Goal: Task Accomplishment & Management: Use online tool/utility

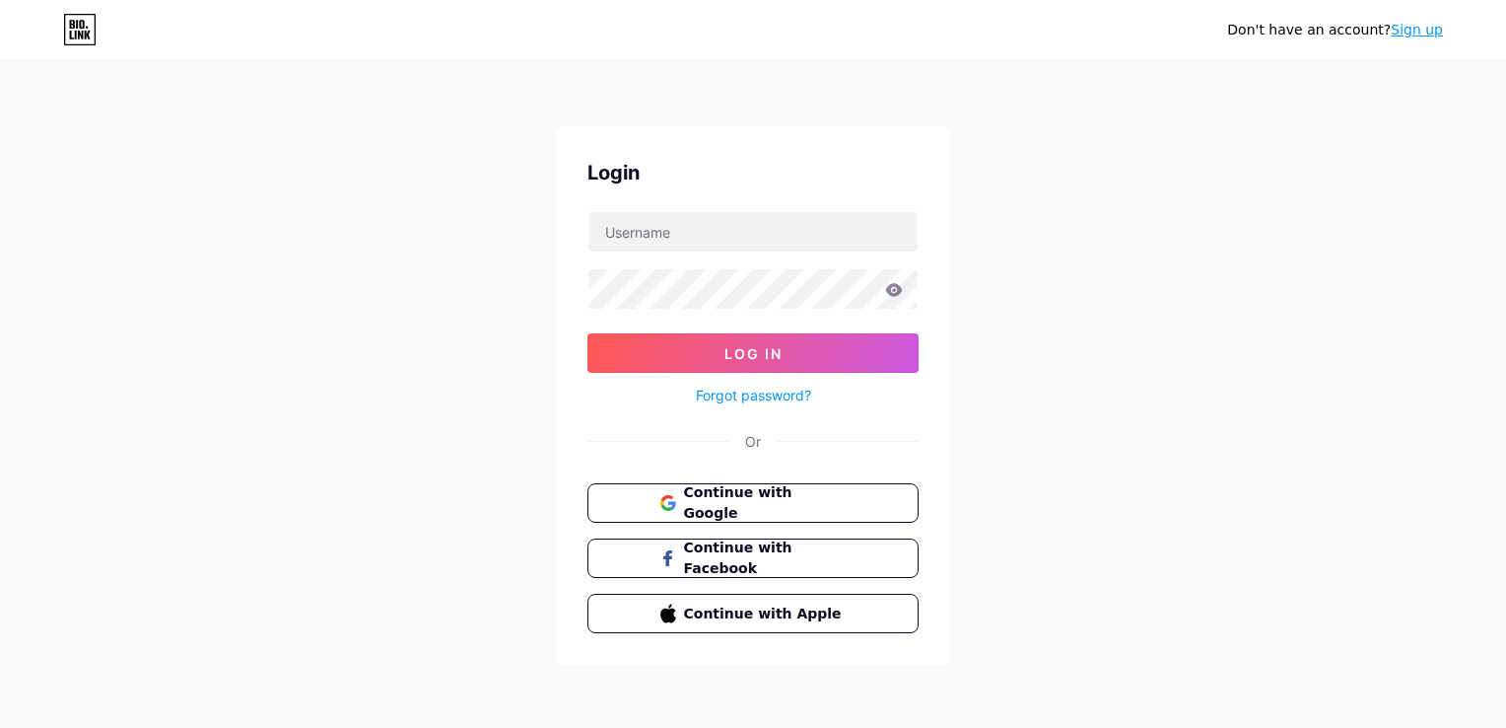
click at [716, 251] on form "Log In Forgot password?" at bounding box center [753, 309] width 331 height 196
click at [728, 238] on input "text" at bounding box center [753, 231] width 329 height 39
type input "[EMAIL_ADDRESS][DOMAIN_NAME]"
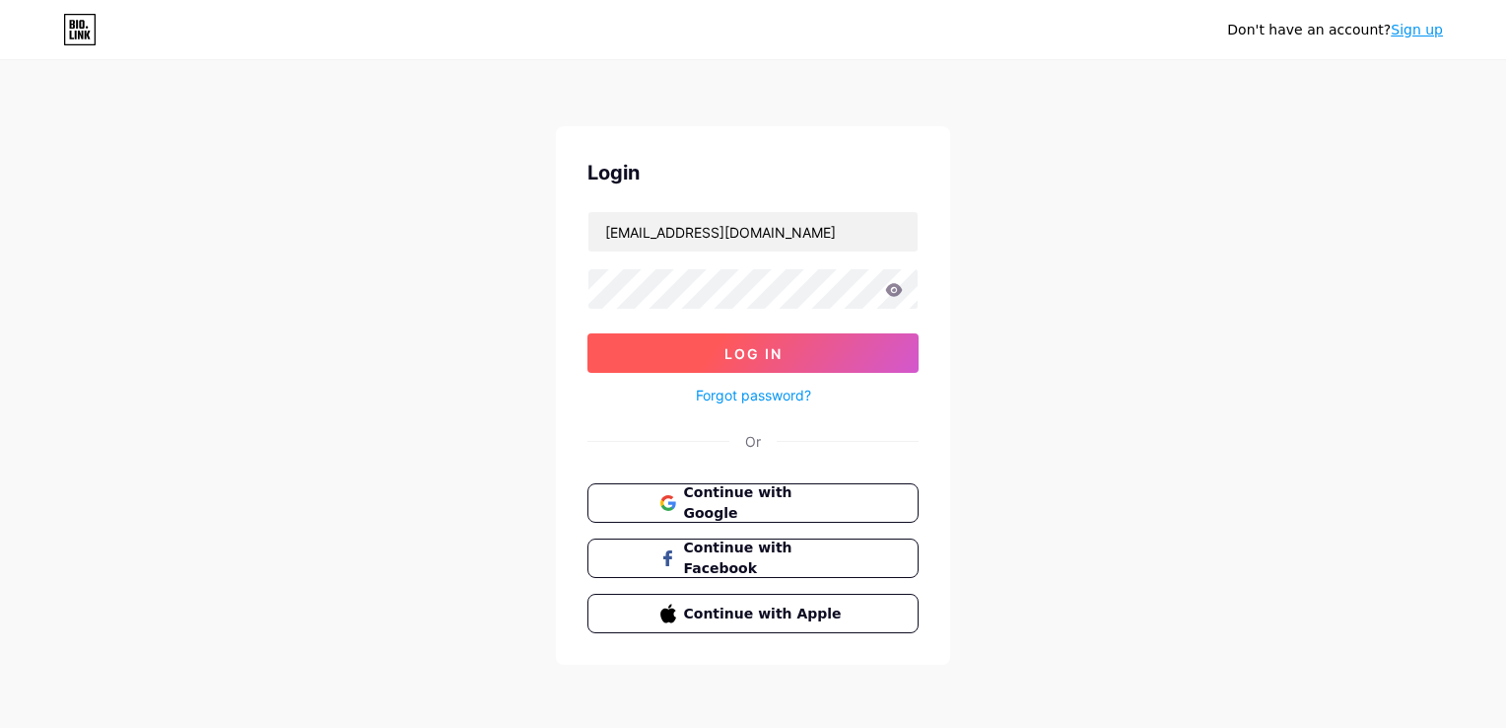
click at [812, 348] on button "Log In" at bounding box center [753, 352] width 331 height 39
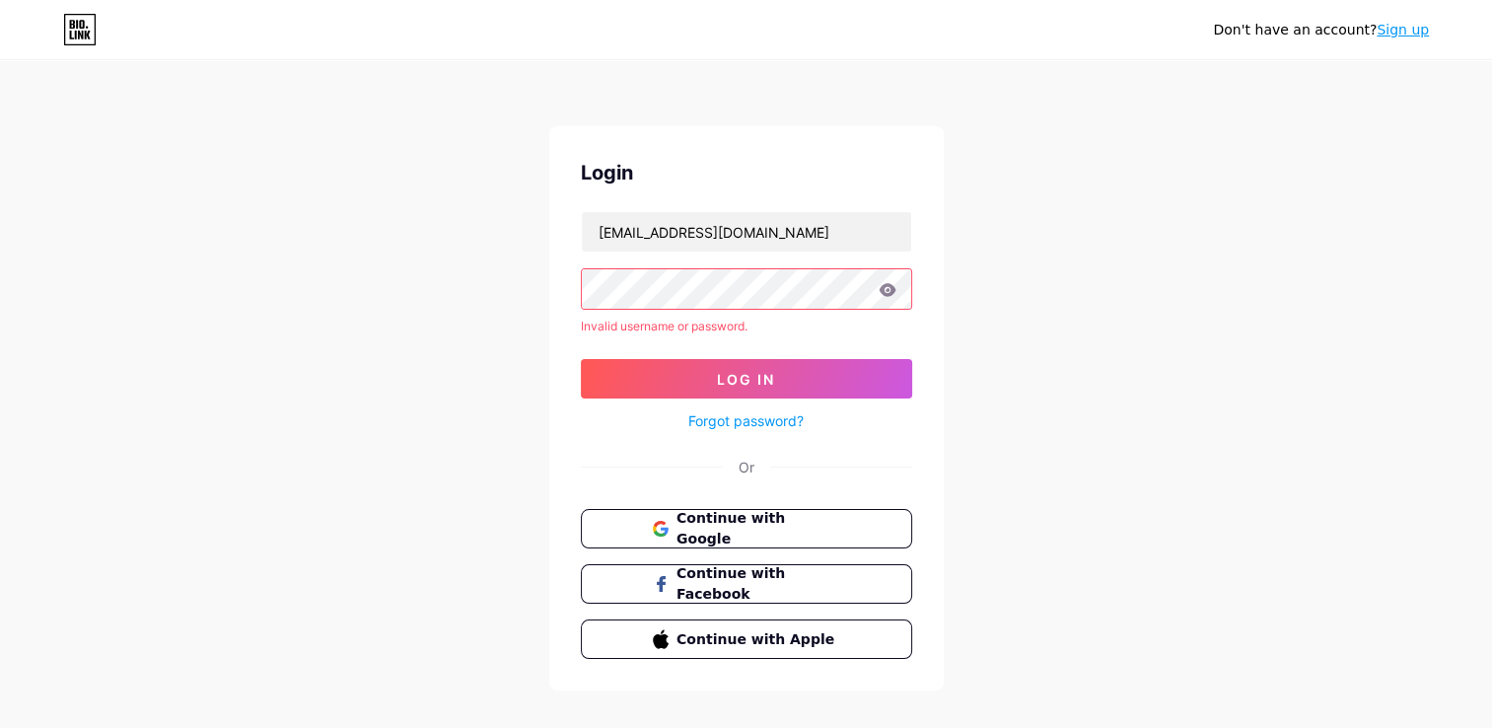
click at [891, 288] on icon at bounding box center [886, 289] width 17 height 13
click at [889, 292] on icon at bounding box center [886, 289] width 17 height 13
click at [833, 375] on button "Log In" at bounding box center [746, 378] width 331 height 39
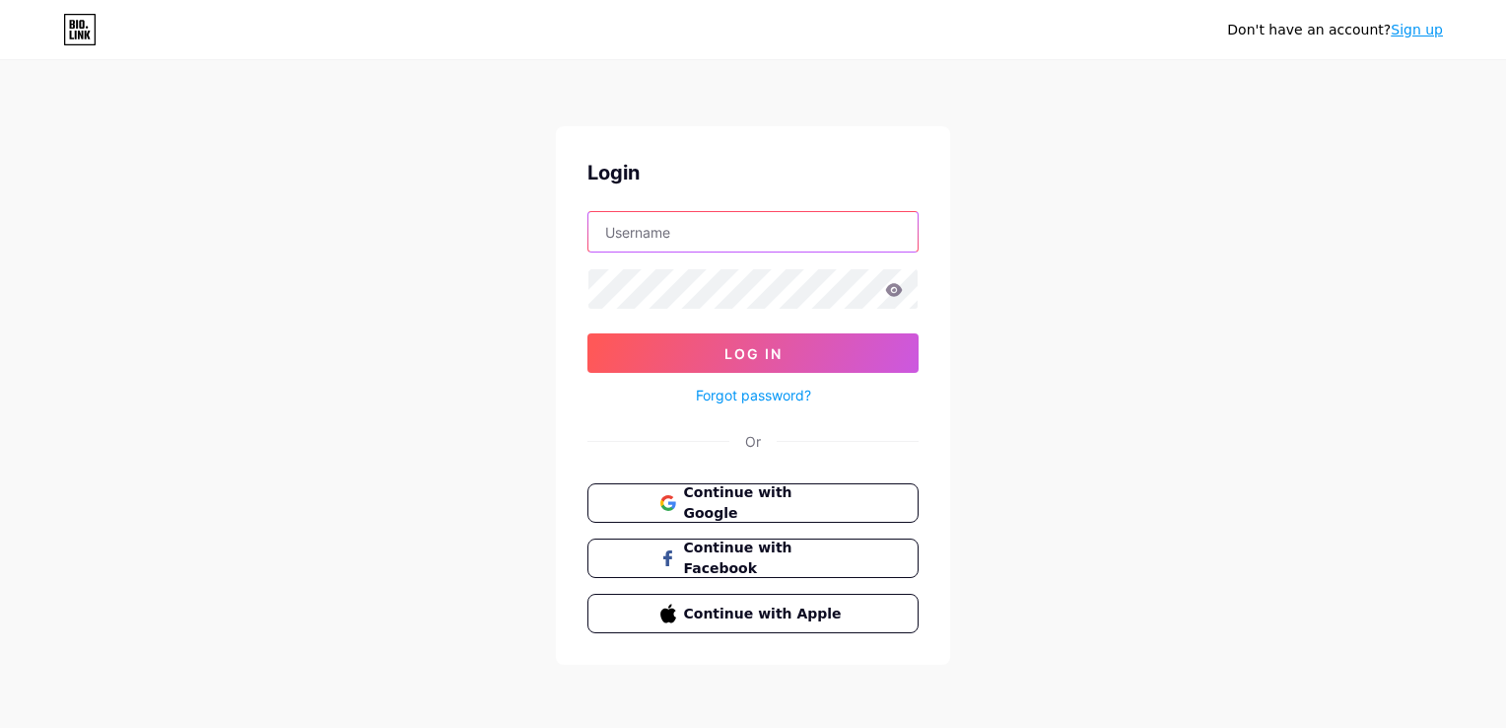
drag, startPoint x: 0, startPoint y: 0, endPoint x: 658, endPoint y: 235, distance: 698.1
click at [656, 235] on input "text" at bounding box center [753, 231] width 329 height 39
type input "[EMAIL_ADDRESS][DOMAIN_NAME]"
click at [893, 295] on icon at bounding box center [894, 289] width 17 height 13
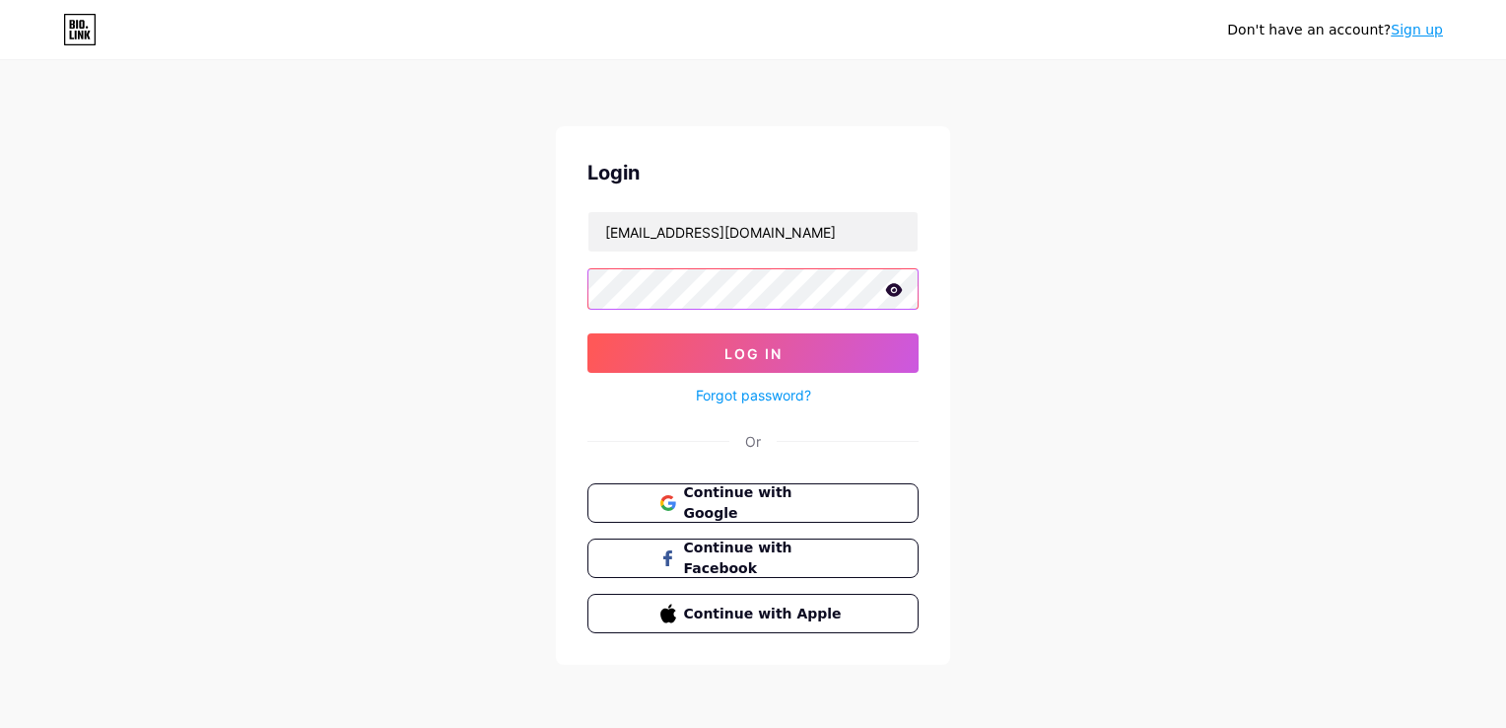
click at [588, 333] on button "Log In" at bounding box center [753, 352] width 331 height 39
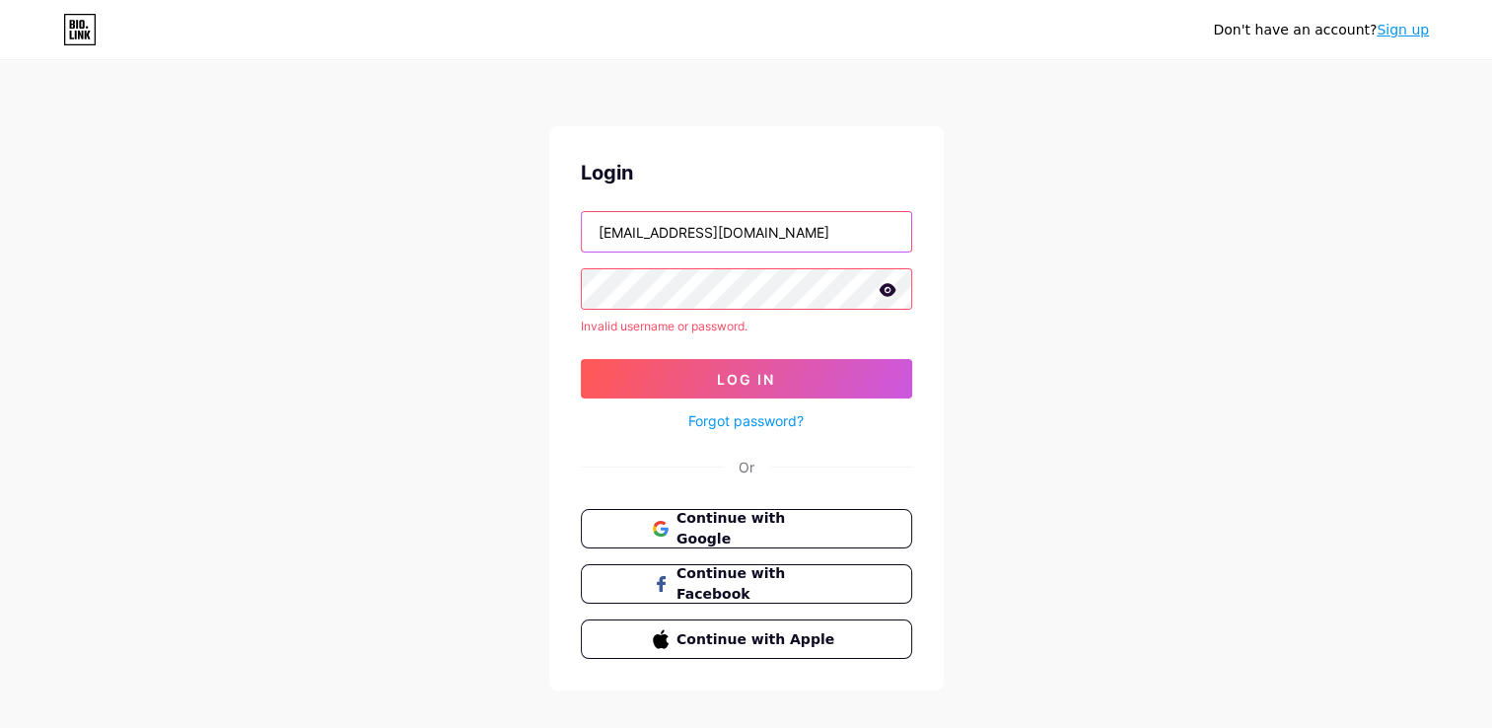
click at [823, 230] on input "[EMAIL_ADDRESS][DOMAIN_NAME]" at bounding box center [746, 231] width 329 height 39
drag, startPoint x: 830, startPoint y: 227, endPoint x: 465, endPoint y: 238, distance: 364.9
click at [466, 238] on div "Don't have an account? Sign up Login ahmedbusiness627@gmail.com Invalid usernam…" at bounding box center [746, 376] width 1492 height 753
drag, startPoint x: 653, startPoint y: 230, endPoint x: 539, endPoint y: 231, distance: 113.4
click at [516, 233] on div "Don't have an account? Sign up Login ahm Invalid username or password. Log In F…" at bounding box center [746, 376] width 1492 height 753
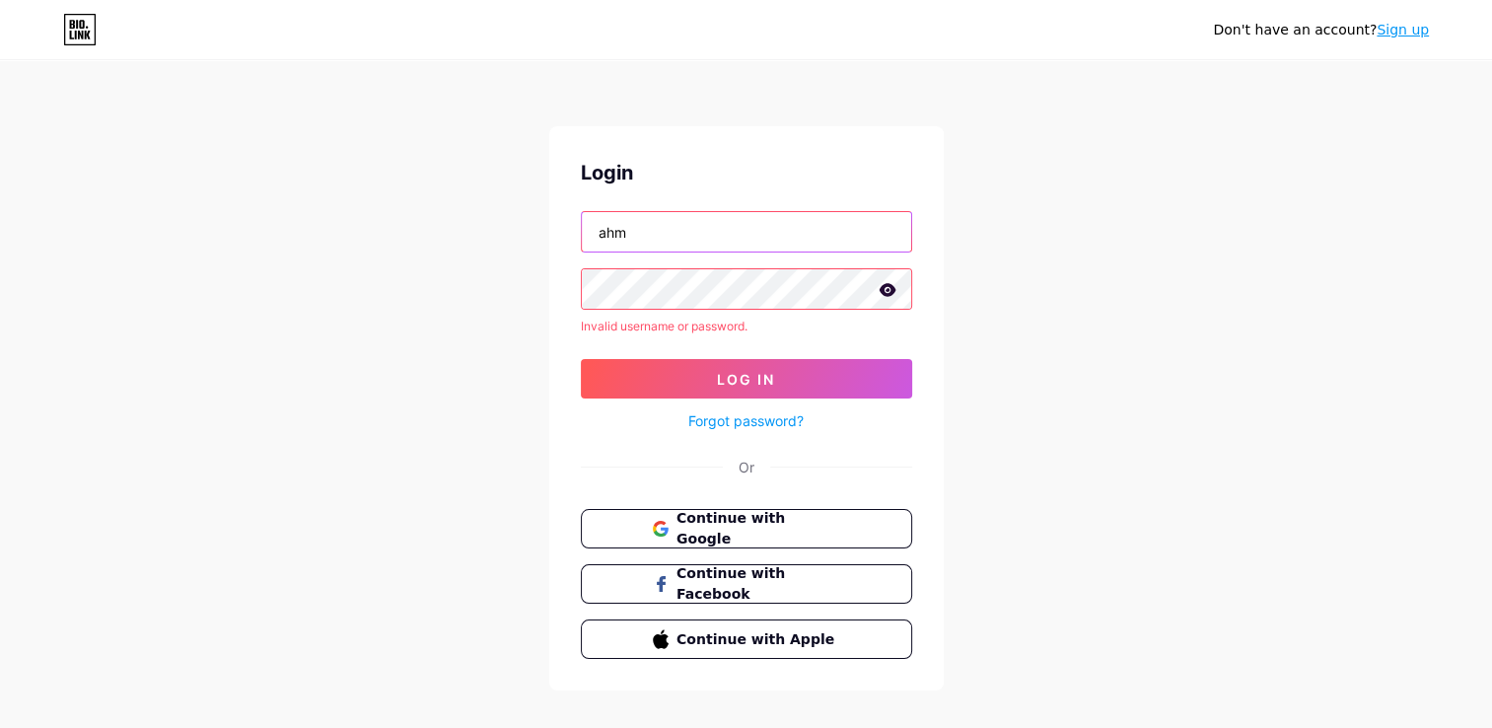
paste input "edbesines4@gmail.com"
type input "ahmedbesines4@gmail.com"
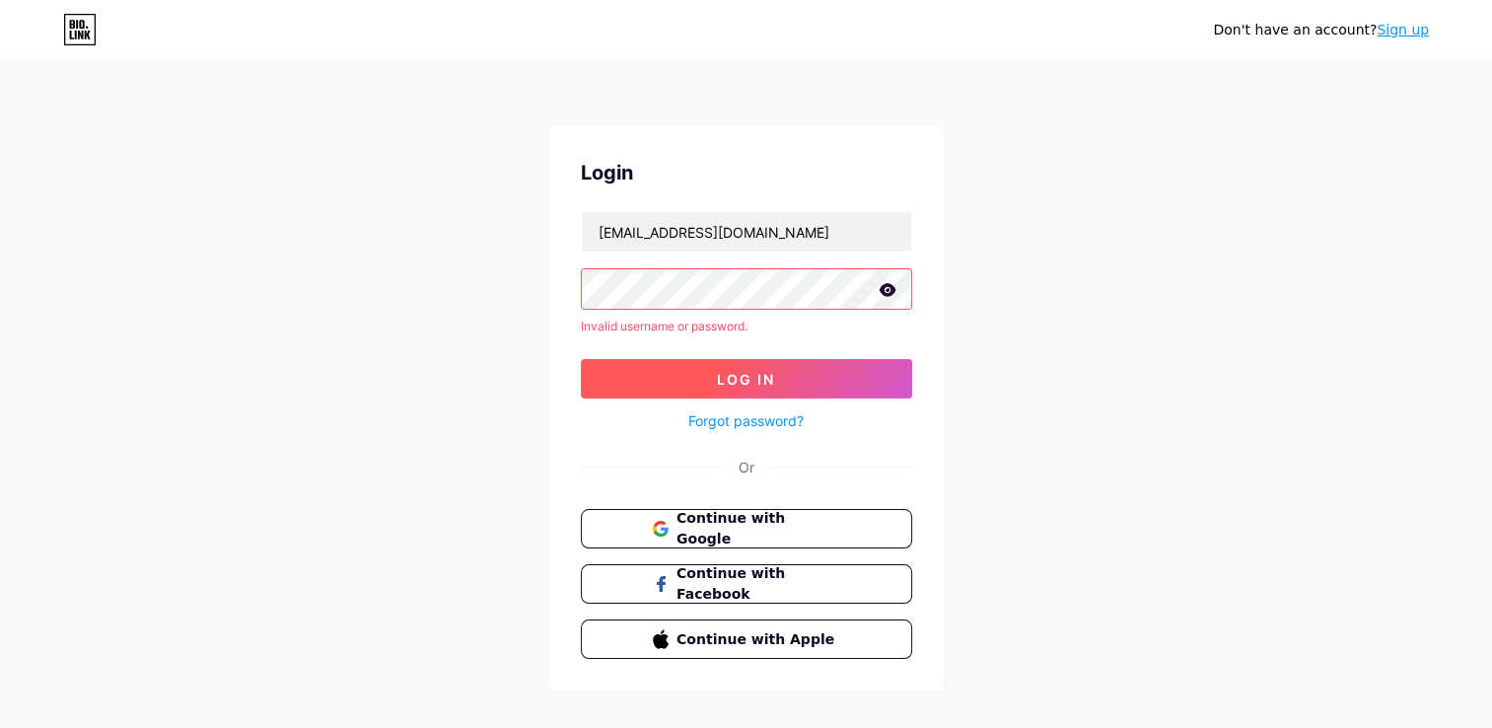
click at [787, 373] on button "Log In" at bounding box center [746, 378] width 331 height 39
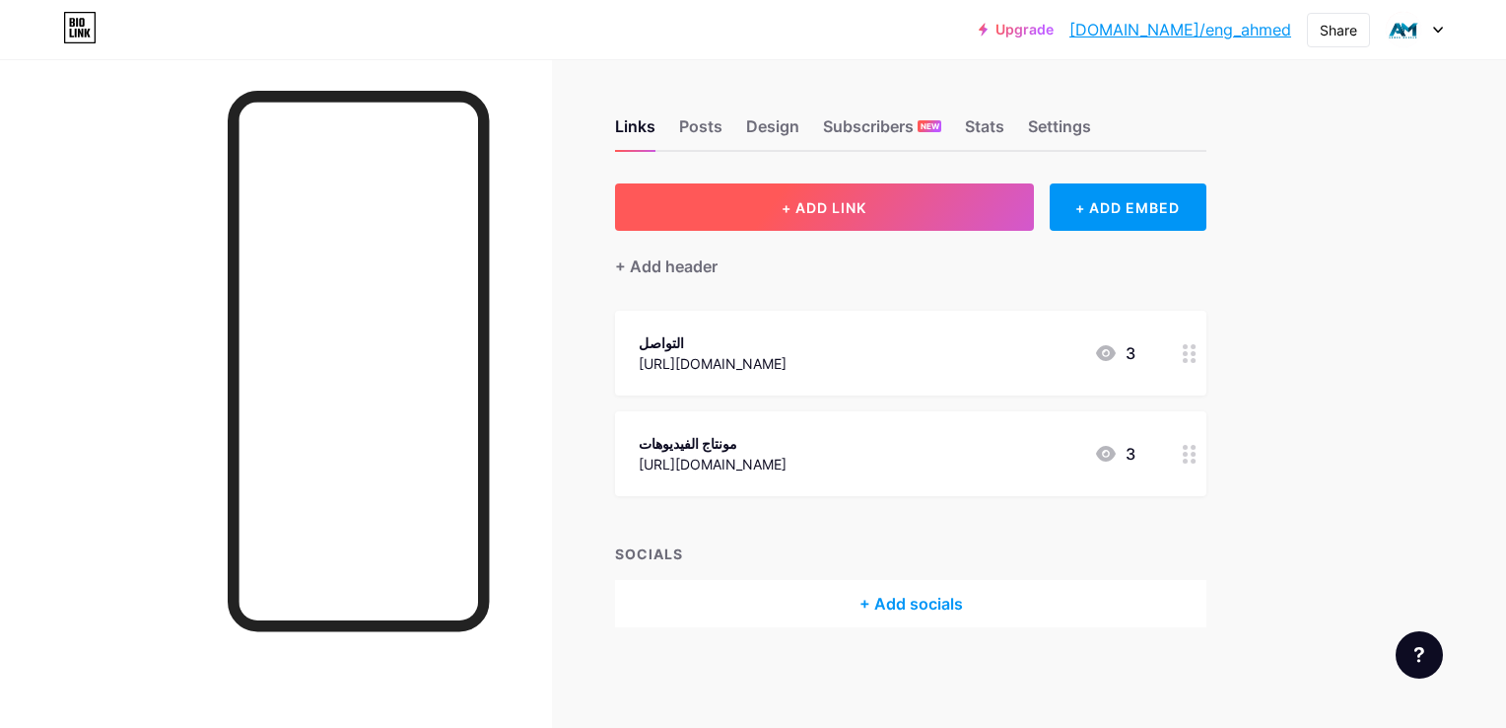
click at [930, 202] on button "+ ADD LINK" at bounding box center [824, 206] width 419 height 47
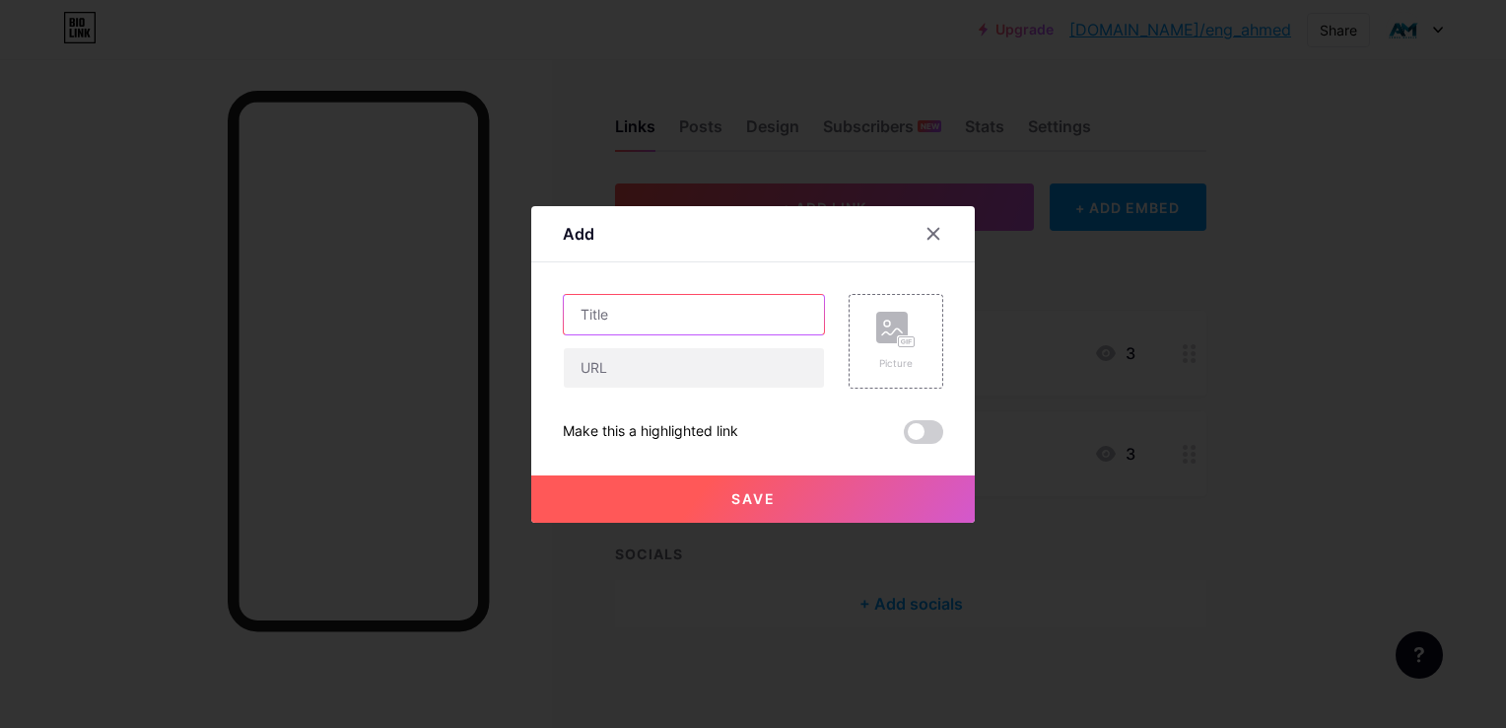
click at [624, 298] on input "text" at bounding box center [694, 314] width 260 height 39
click at [619, 321] on input "text" at bounding box center [694, 314] width 260 height 39
type input "Kings Store"
click at [683, 369] on input "text" at bounding box center [694, 367] width 260 height 39
paste input "[URL][DOMAIN_NAME]"
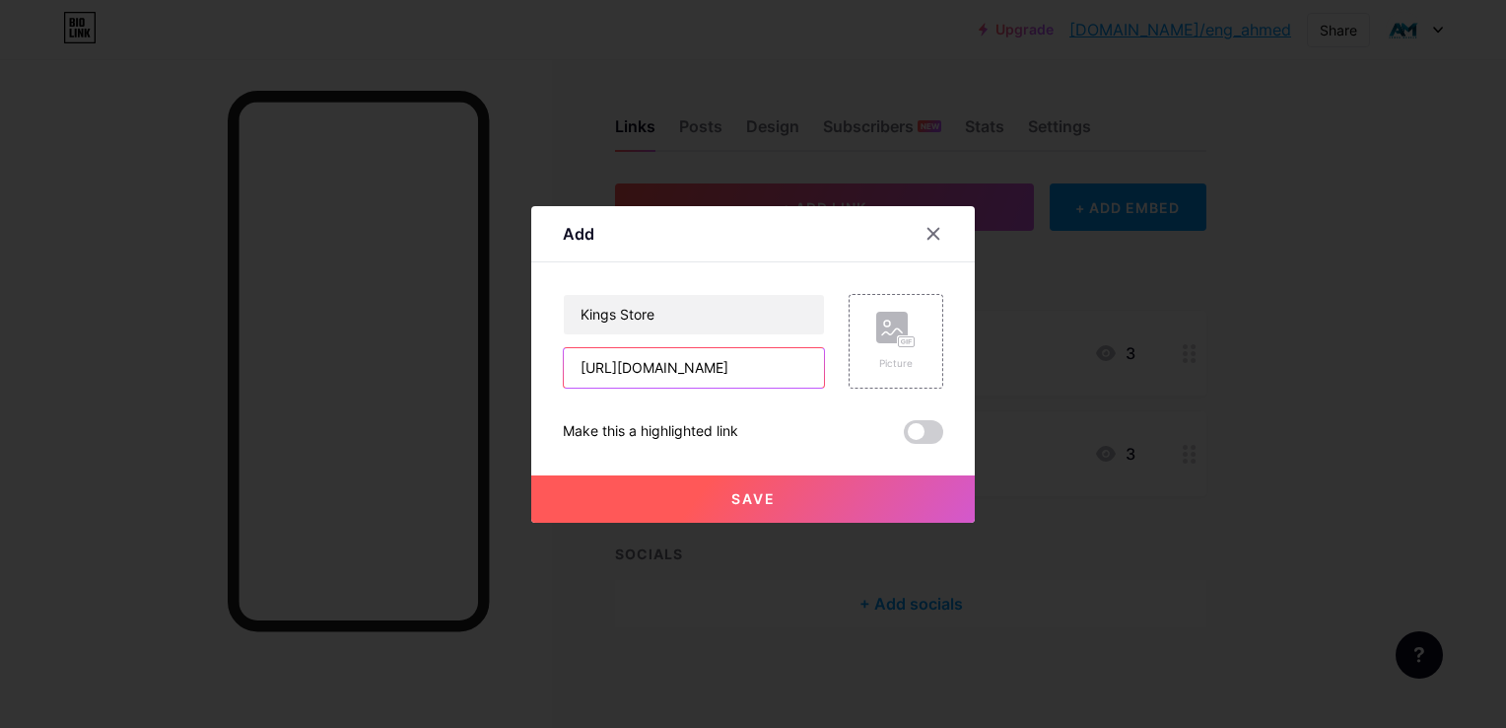
type input "[URL][DOMAIN_NAME]"
click at [853, 487] on button "Save" at bounding box center [753, 498] width 444 height 47
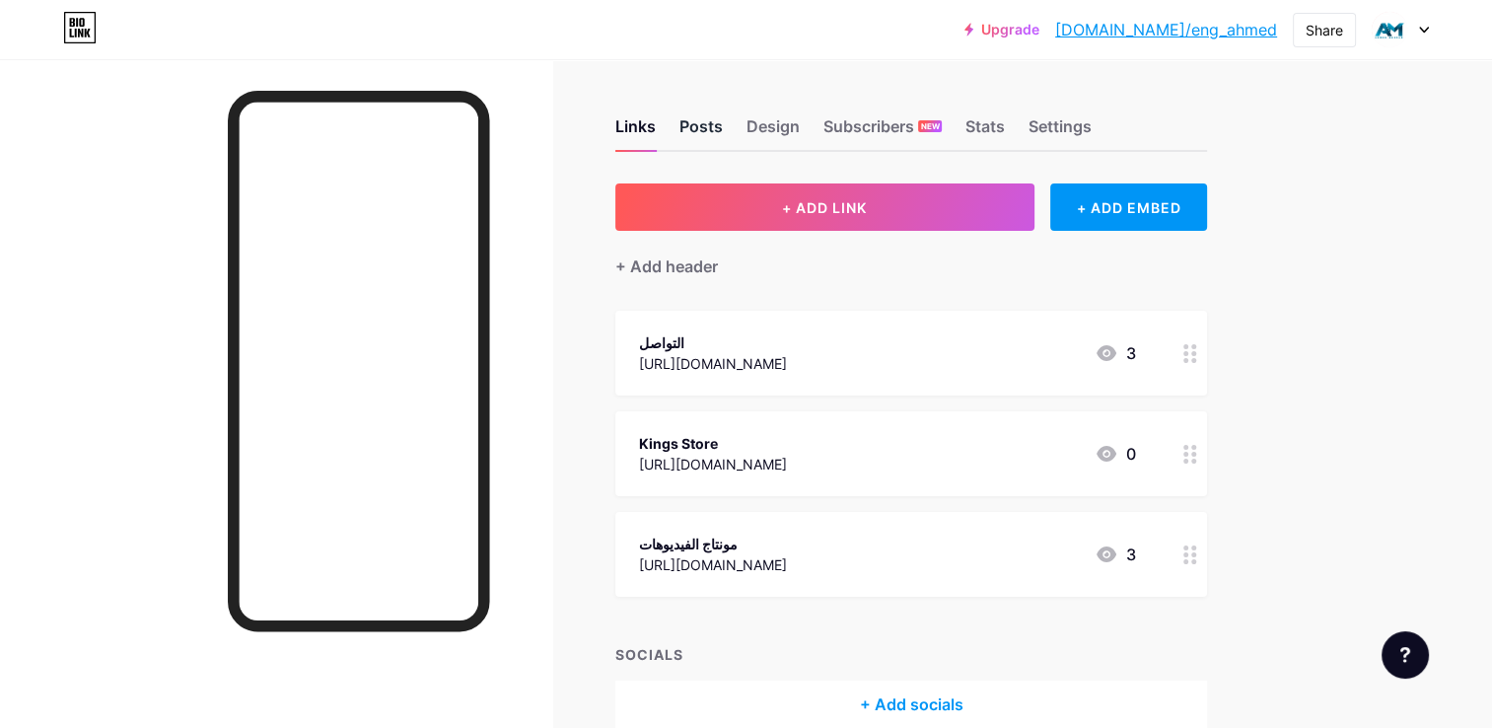
click at [701, 147] on div "Posts" at bounding box center [700, 131] width 43 height 35
click at [760, 125] on div "Design" at bounding box center [772, 131] width 53 height 35
click at [709, 130] on div "Posts" at bounding box center [700, 131] width 43 height 35
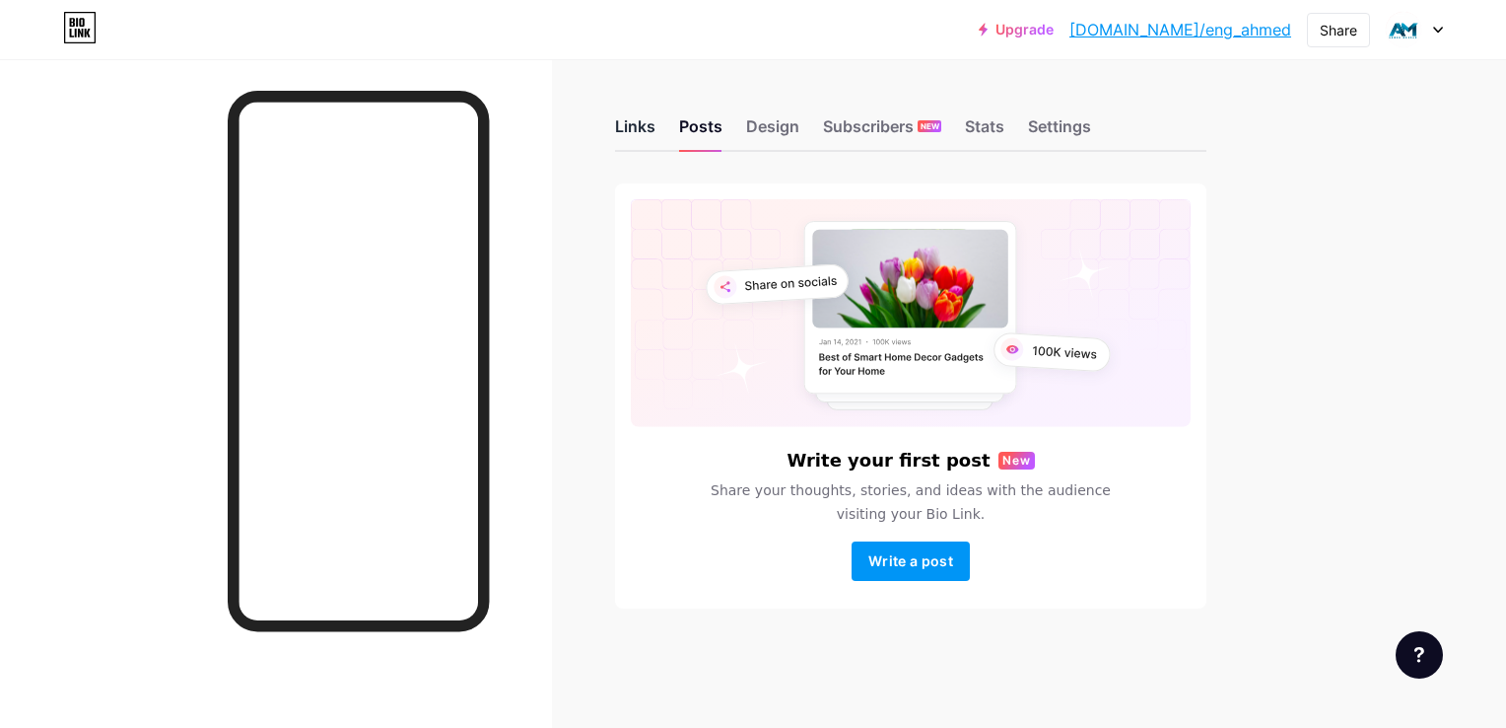
click at [615, 129] on div "Links" at bounding box center [635, 131] width 40 height 35
